Goal: Task Accomplishment & Management: Use online tool/utility

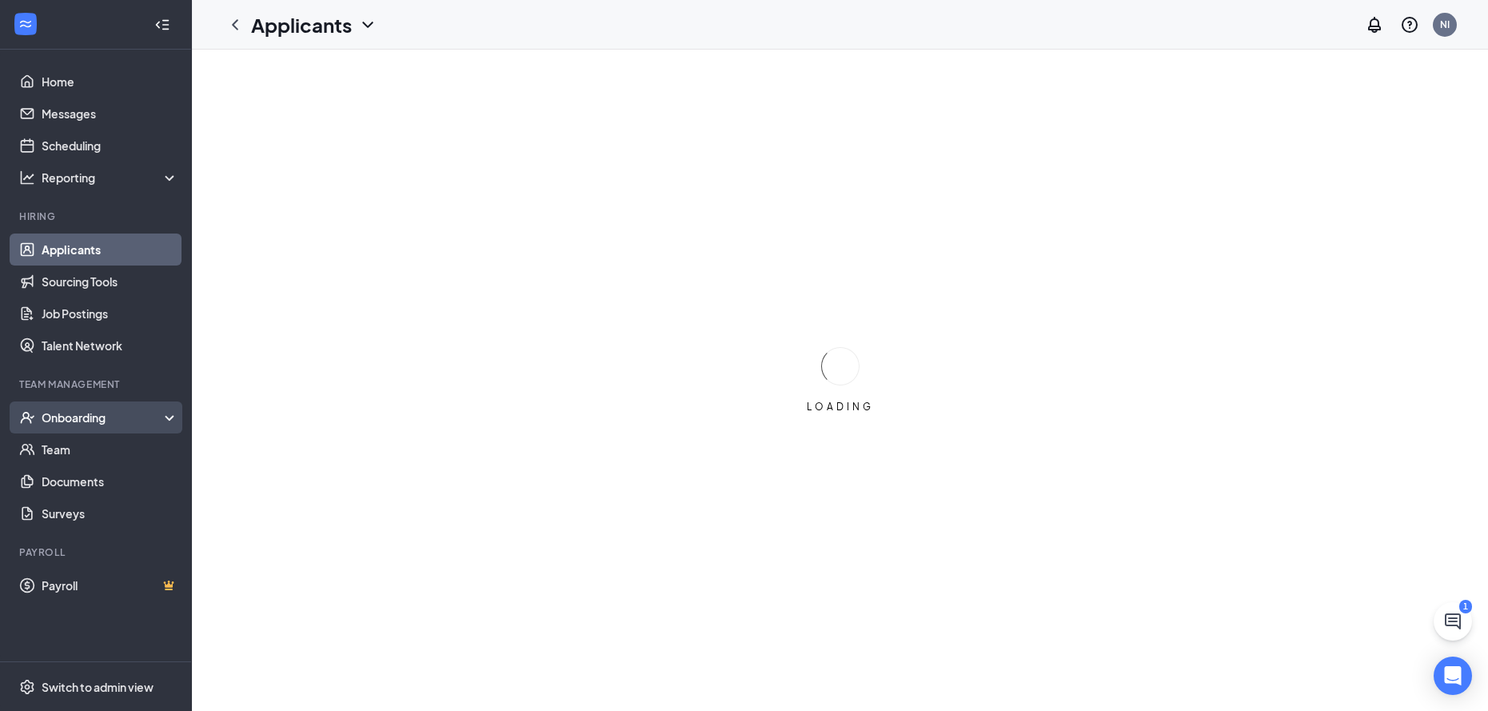
click at [128, 420] on div "Onboarding" at bounding box center [103, 417] width 123 height 16
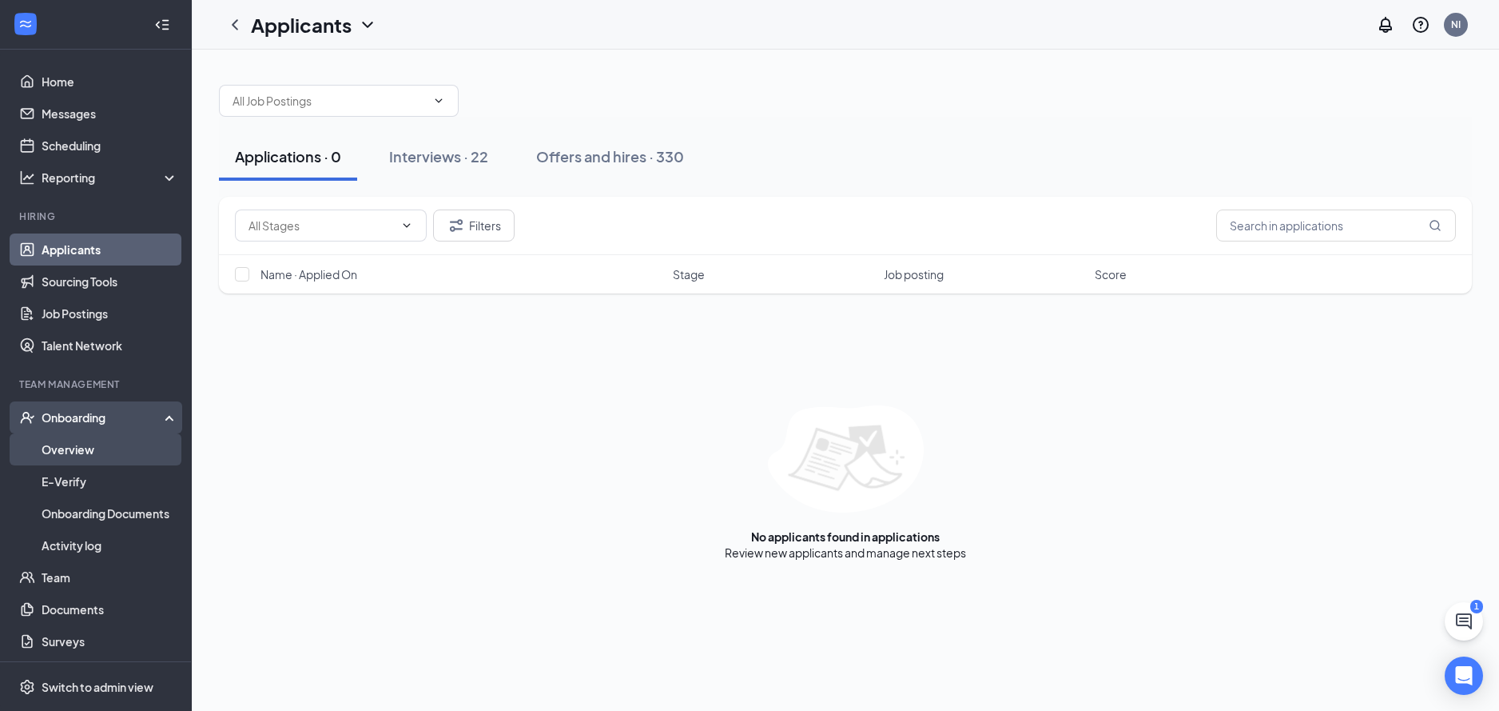
click at [125, 437] on link "Overview" at bounding box center [110, 449] width 137 height 32
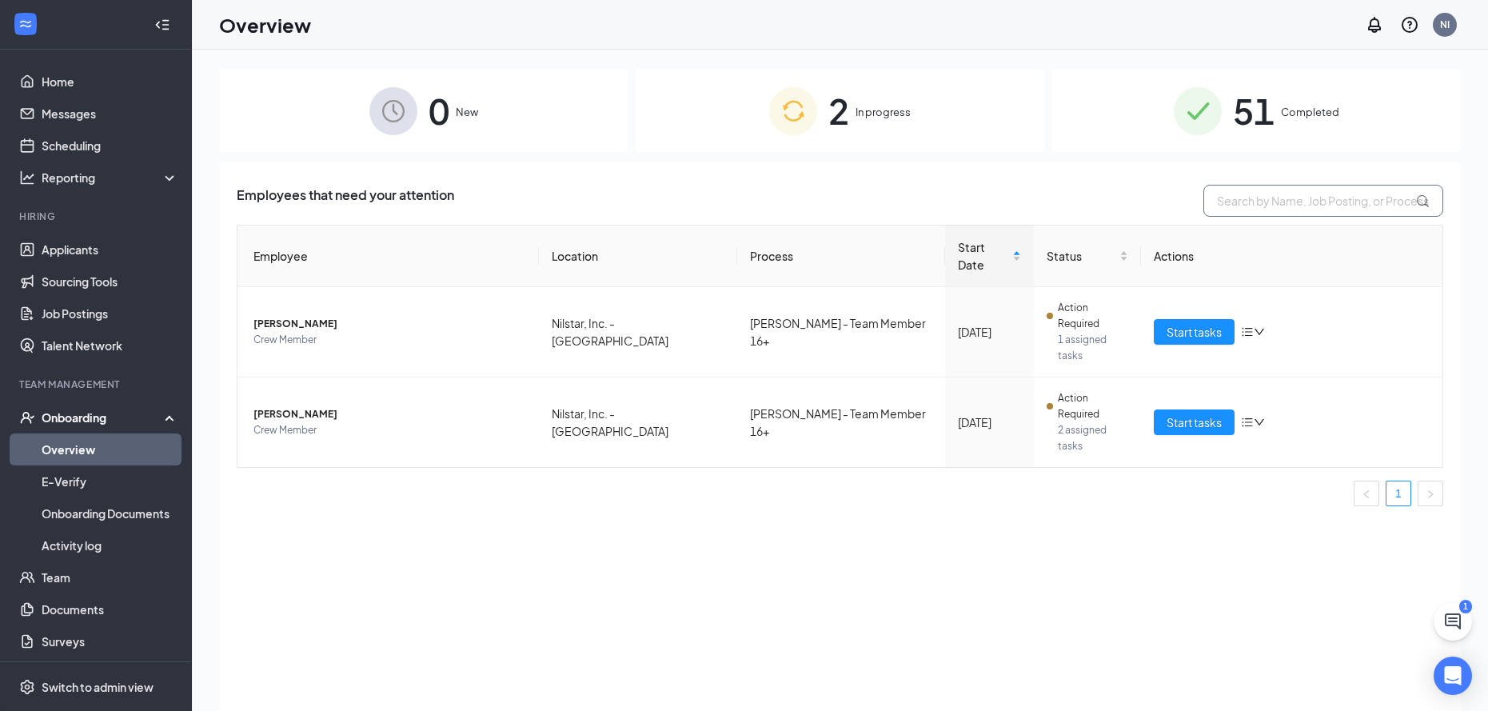
click at [1373, 210] on input "text" at bounding box center [1323, 201] width 240 height 32
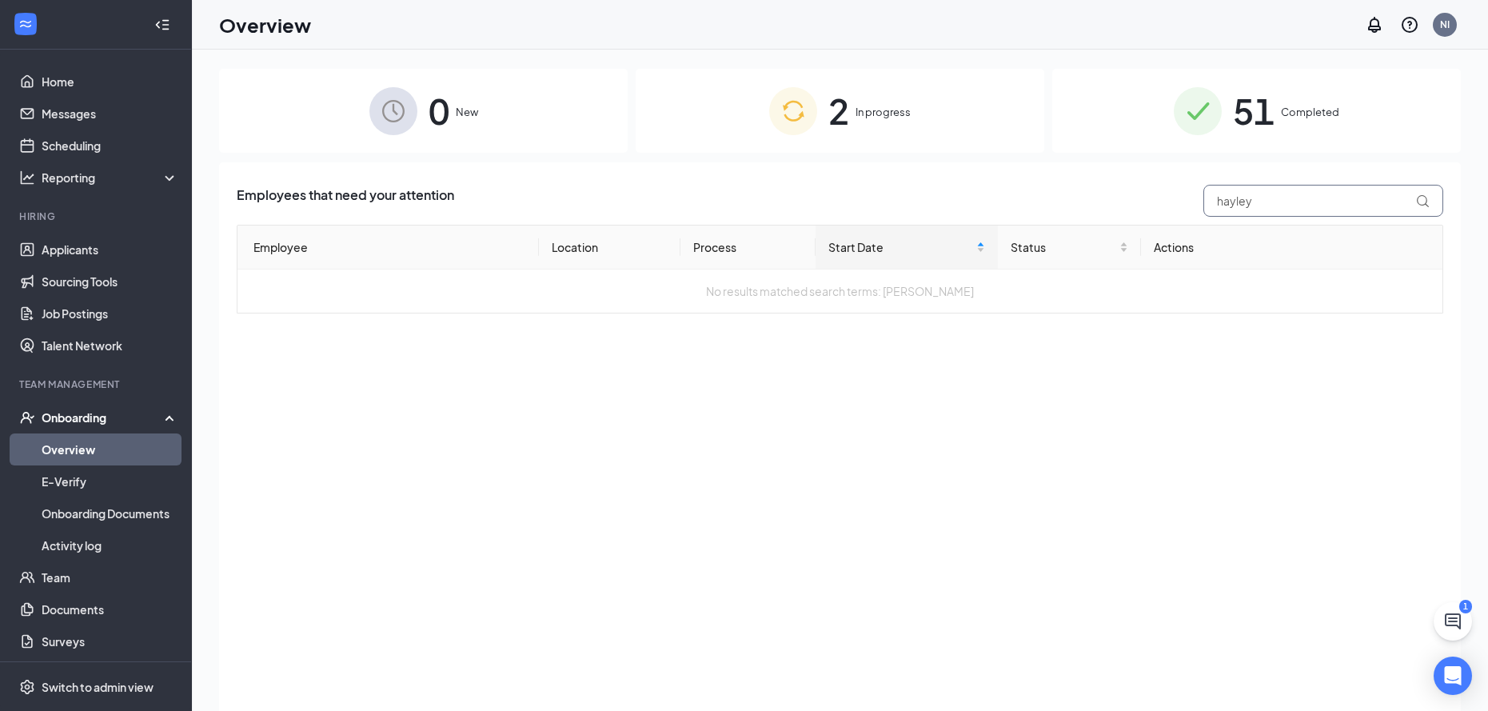
type input "hayley"
click at [1147, 141] on div "51 Completed" at bounding box center [1256, 111] width 408 height 84
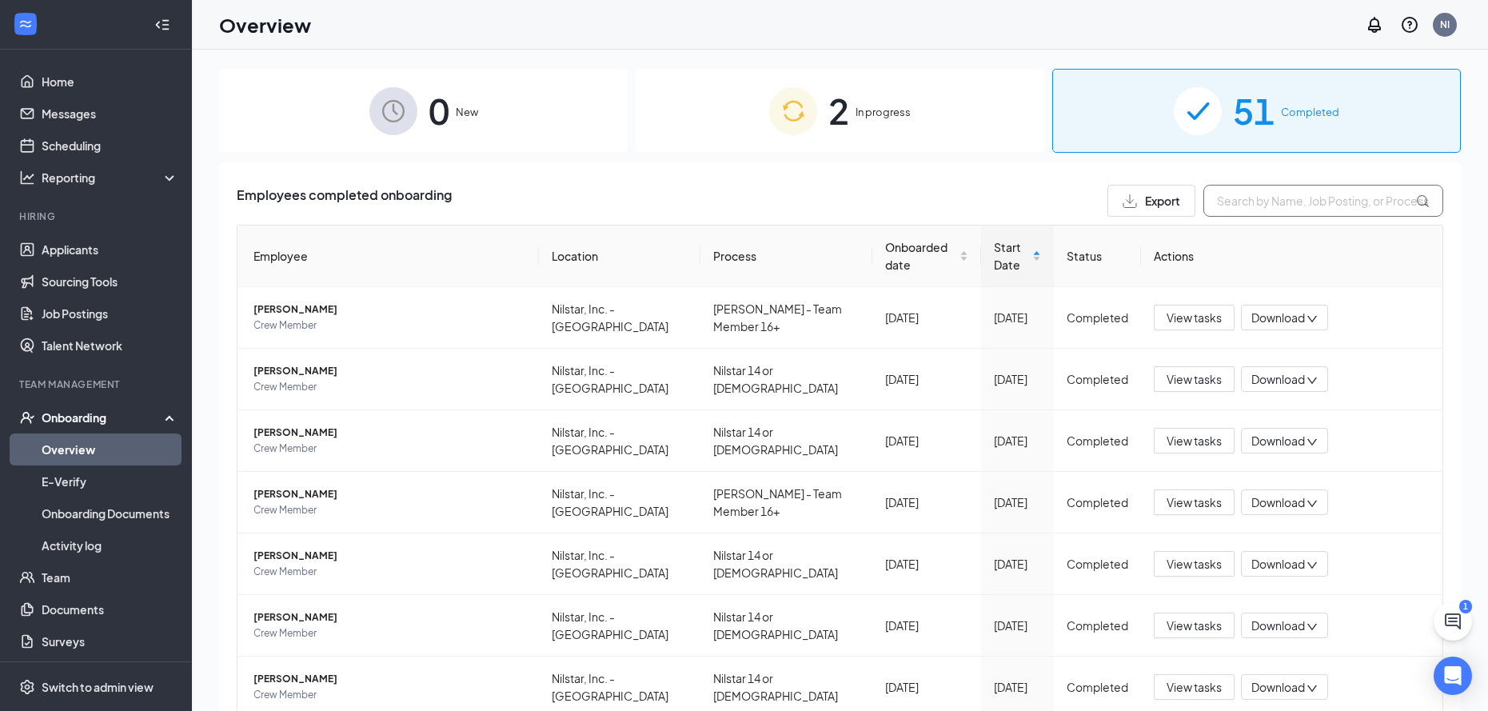
click at [1229, 197] on input "text" at bounding box center [1323, 201] width 240 height 32
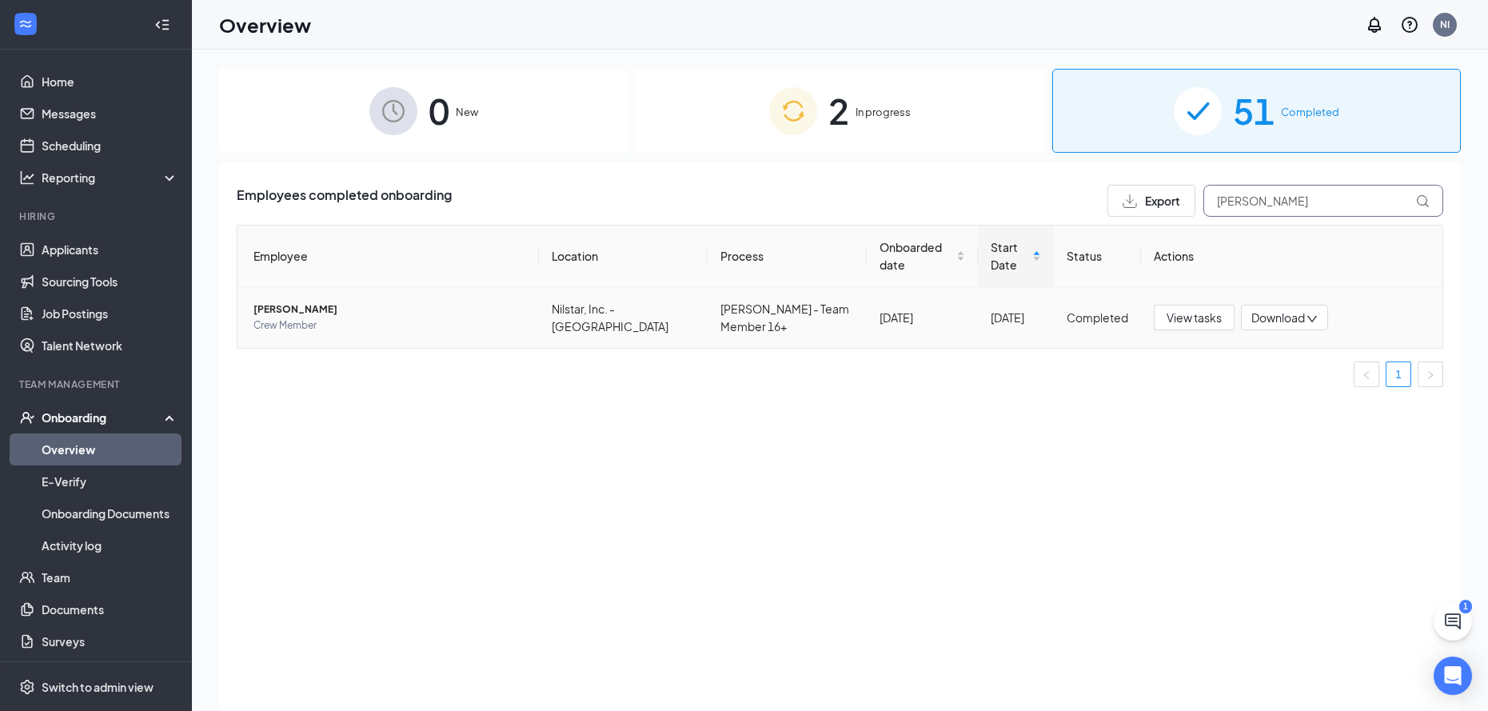
type input "[PERSON_NAME]"
click at [305, 304] on span "[PERSON_NAME]" at bounding box center [389, 309] width 273 height 16
click at [305, 304] on body "Home Messages Scheduling Reporting Hiring Applicants Sourcing Tools Job Posting…" at bounding box center [744, 355] width 1488 height 711
